Goal: Task Accomplishment & Management: Manage account settings

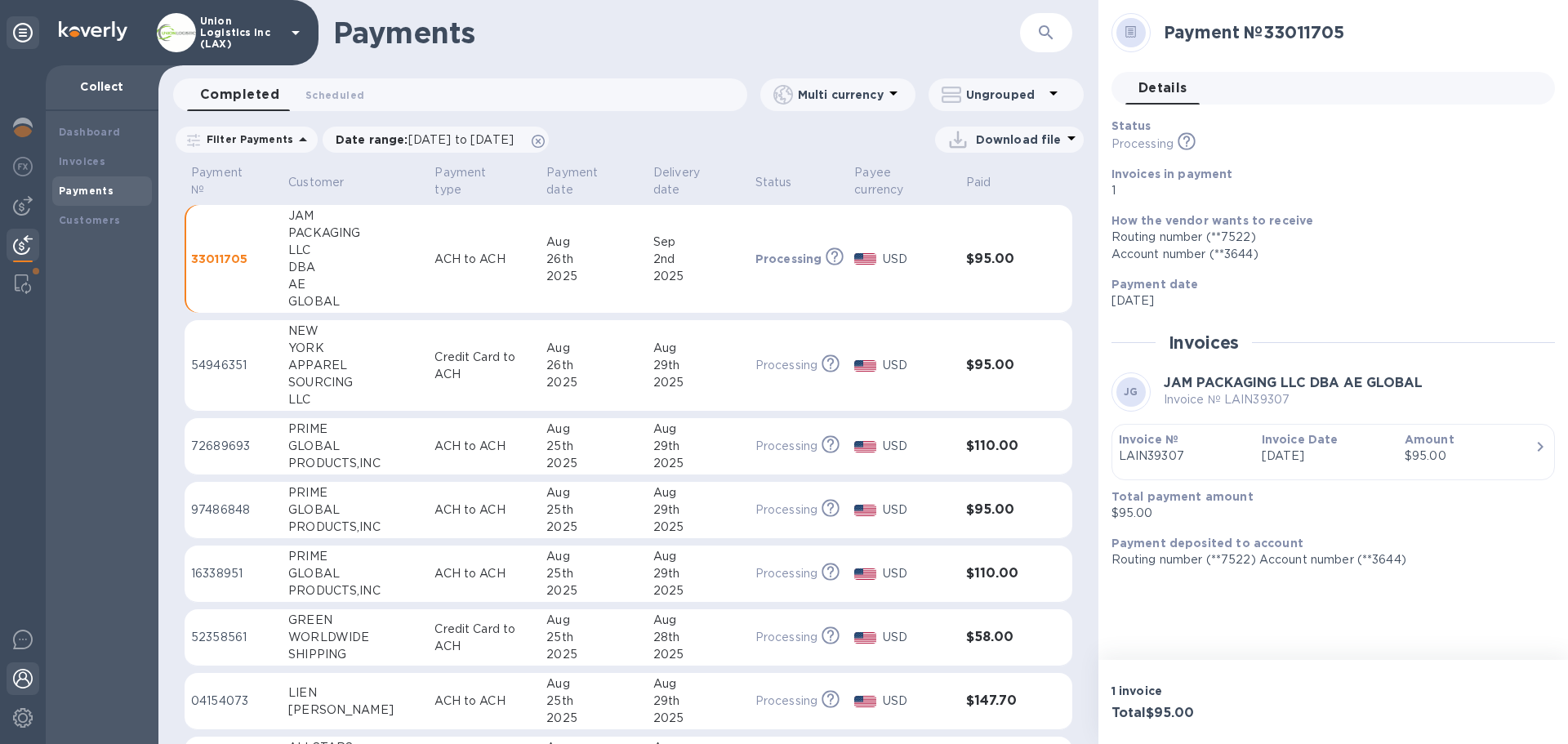
click at [24, 680] on img at bounding box center [23, 679] width 19 height 19
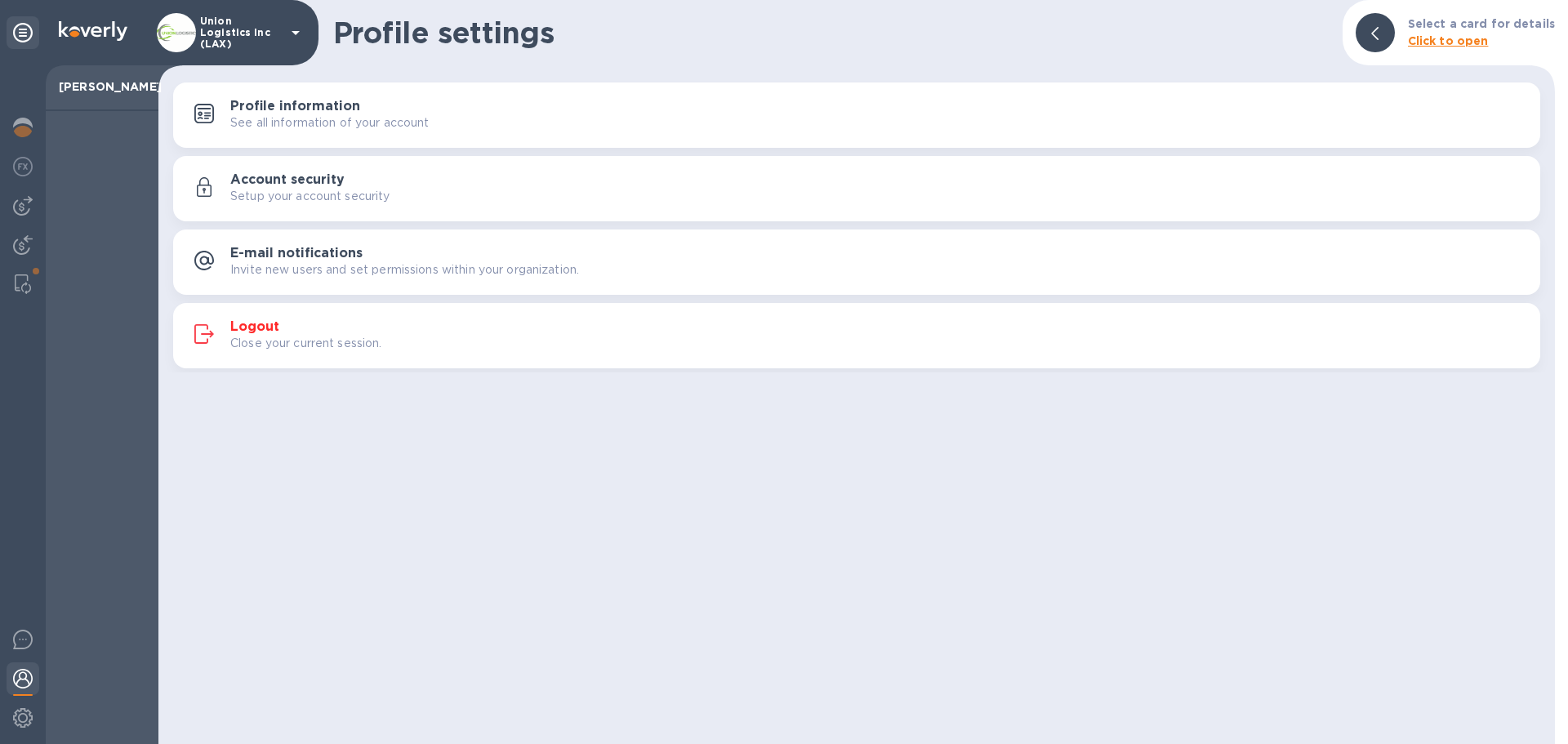
click at [386, 340] on div "Close your current session." at bounding box center [879, 343] width 1297 height 17
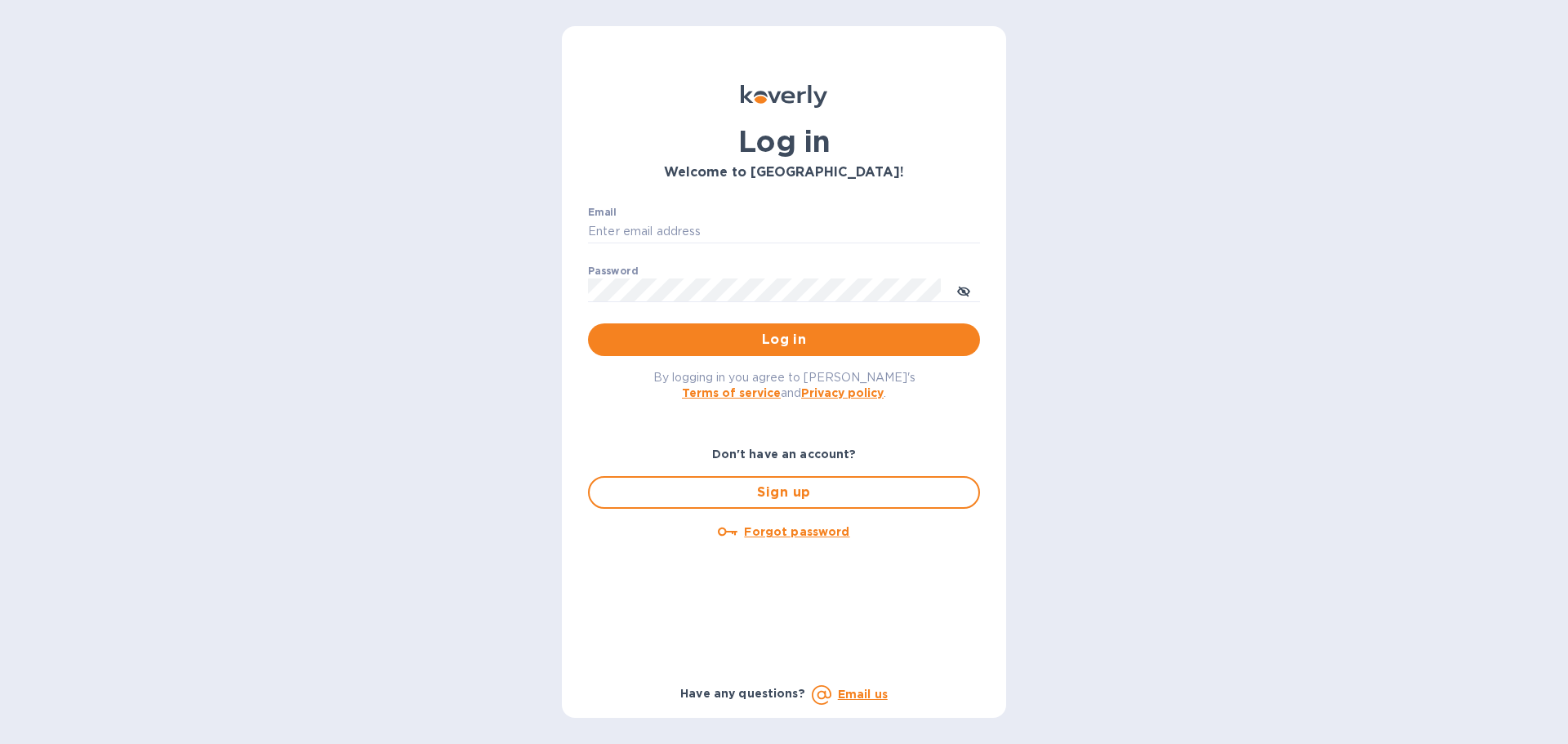
type input "[EMAIL_ADDRESS][DOMAIN_NAME]"
click at [828, 333] on span "Log in" at bounding box center [784, 339] width 365 height 19
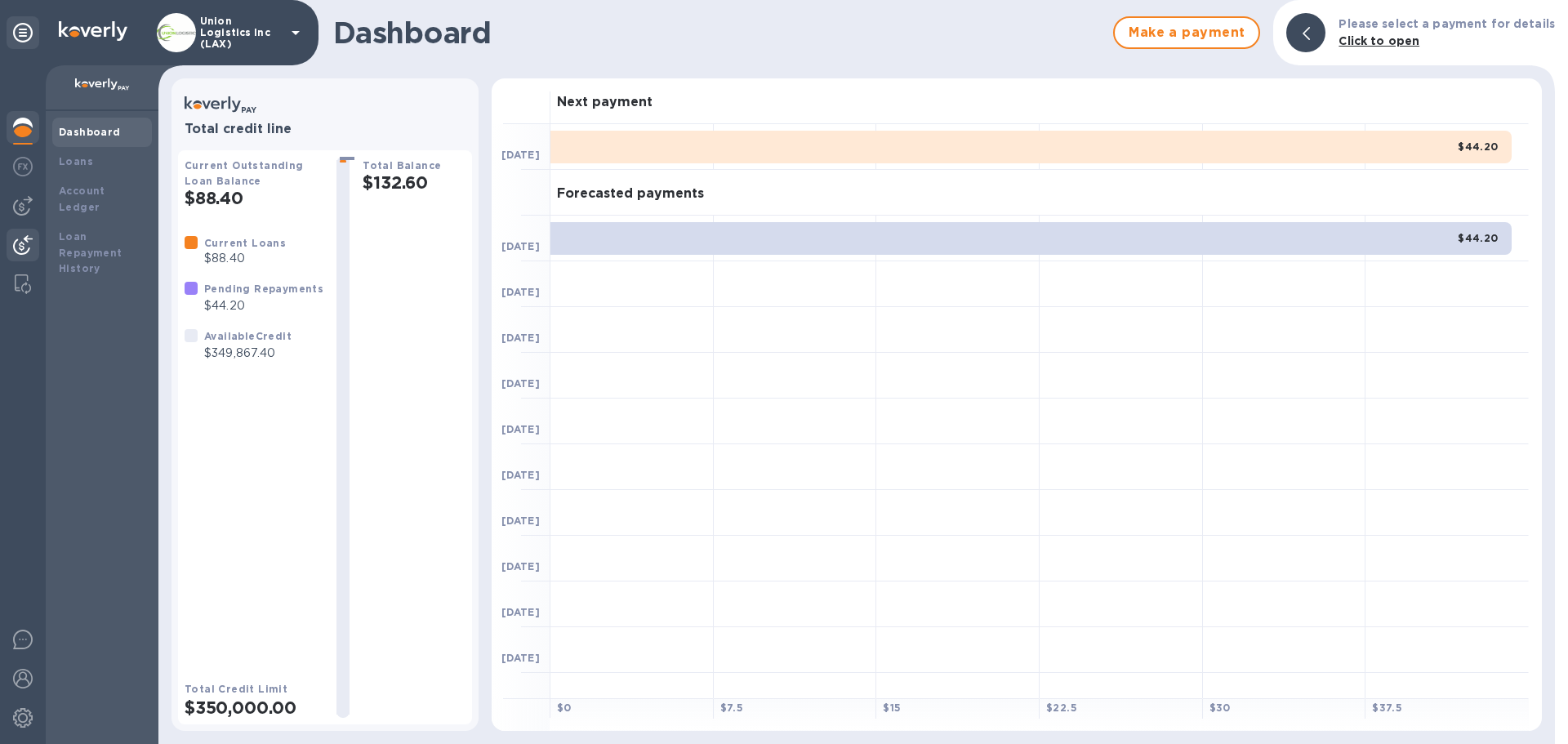
click at [36, 247] on div at bounding box center [23, 246] width 33 height 36
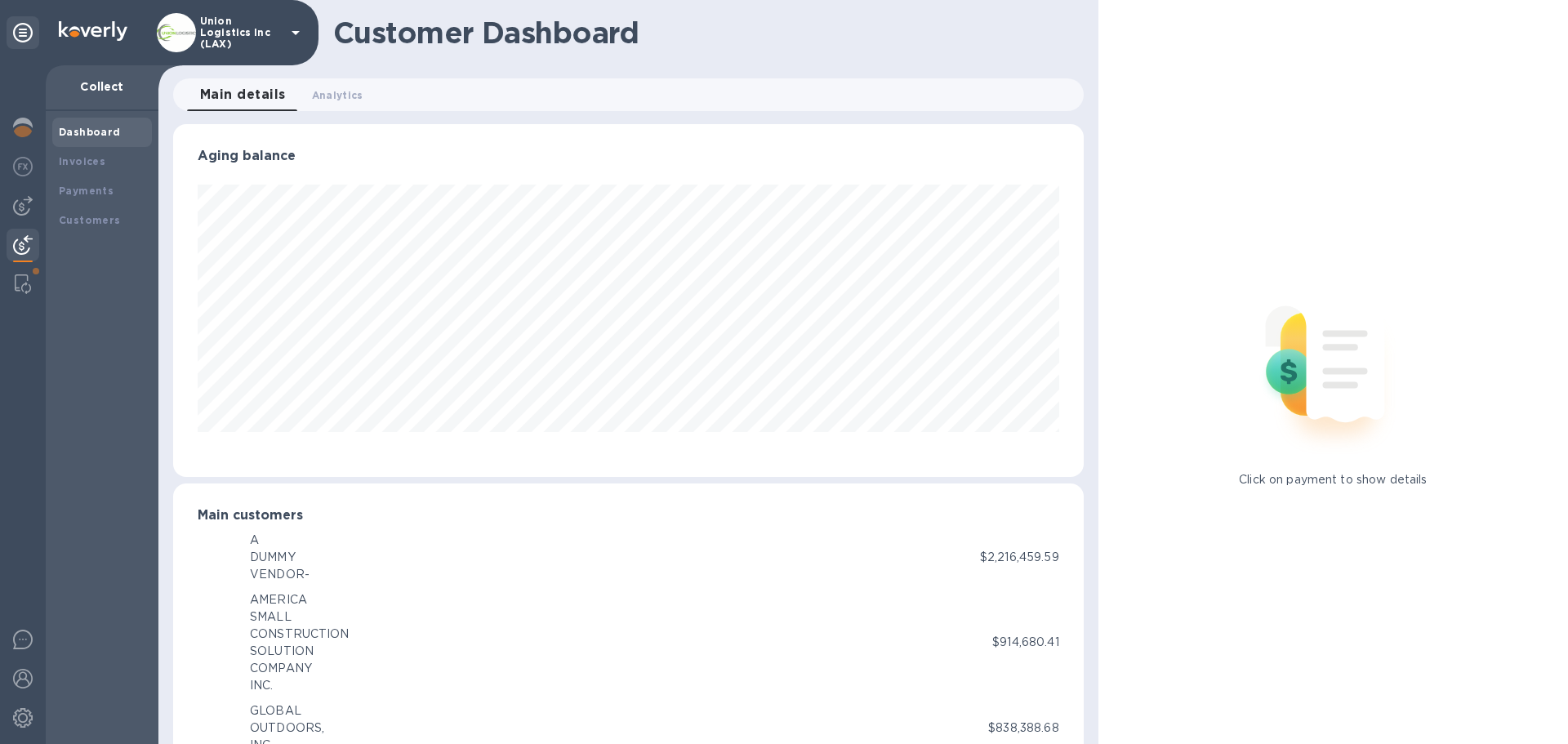
scroll to position [816046, 815608]
click at [106, 191] on b "Payments" at bounding box center [86, 190] width 55 height 12
